Goal: Transaction & Acquisition: Purchase product/service

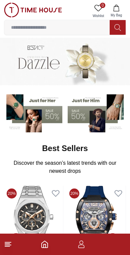
click at [85, 29] on input at bounding box center [57, 27] width 106 height 13
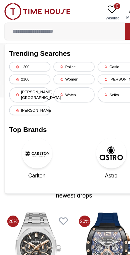
click at [101, 67] on div "[PERSON_NAME]" at bounding box center [104, 69] width 36 height 8
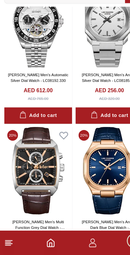
scroll to position [1188, 0]
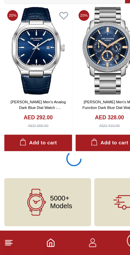
scroll to position [1187, 0]
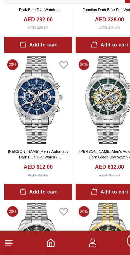
scroll to position [1274, 0]
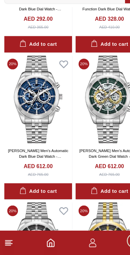
click at [8, 240] on icon at bounding box center [8, 244] width 8 height 8
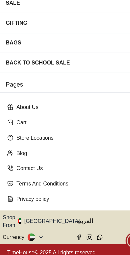
scroll to position [104, 0]
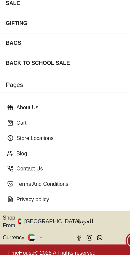
click at [44, 219] on button "Shop From [GEOGRAPHIC_DATA]" at bounding box center [39, 225] width 73 height 13
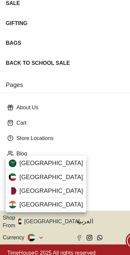
click at [44, 191] on div at bounding box center [65, 127] width 130 height 255
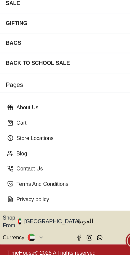
click at [73, 223] on icon "button" at bounding box center [74, 225] width 2 height 5
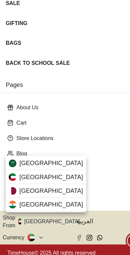
click at [45, 193] on div "[GEOGRAPHIC_DATA]" at bounding box center [40, 199] width 71 height 12
